Goal: Find specific page/section: Find specific page/section

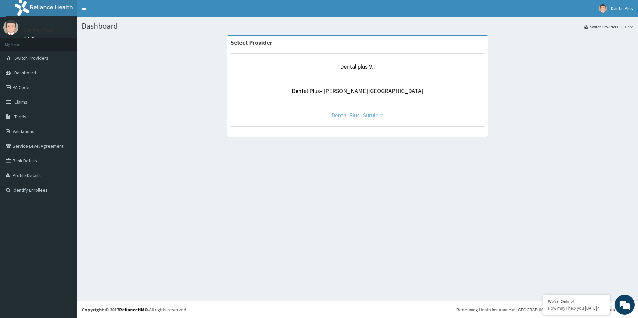
click at [355, 114] on link "Dental Plus -Surulere" at bounding box center [357, 115] width 52 height 8
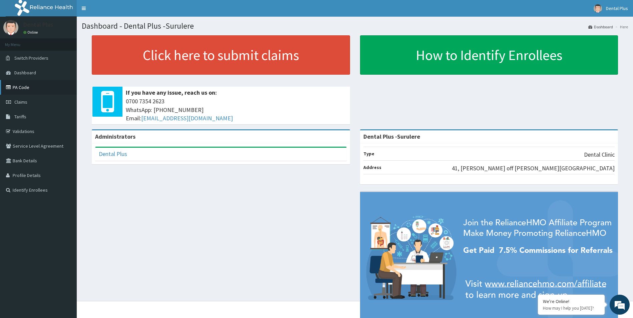
click at [39, 83] on link "PA Code" at bounding box center [38, 87] width 77 height 15
click at [30, 131] on link "Validations" at bounding box center [38, 131] width 77 height 15
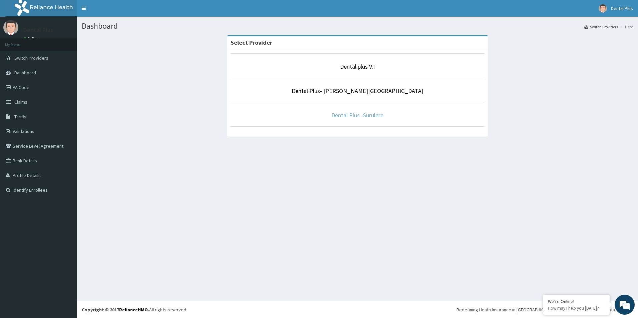
click at [354, 117] on link "Dental Plus -Surulere" at bounding box center [357, 115] width 52 height 8
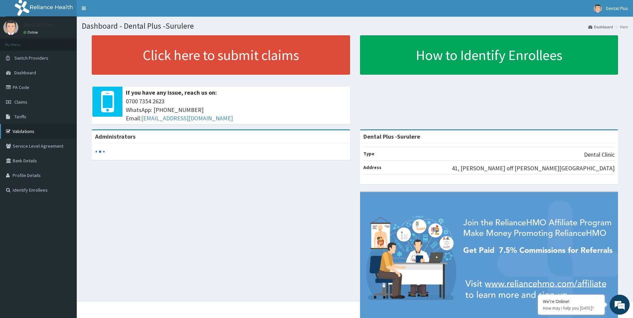
click at [27, 130] on link "Validations" at bounding box center [38, 131] width 77 height 15
